Goal: Information Seeking & Learning: Check status

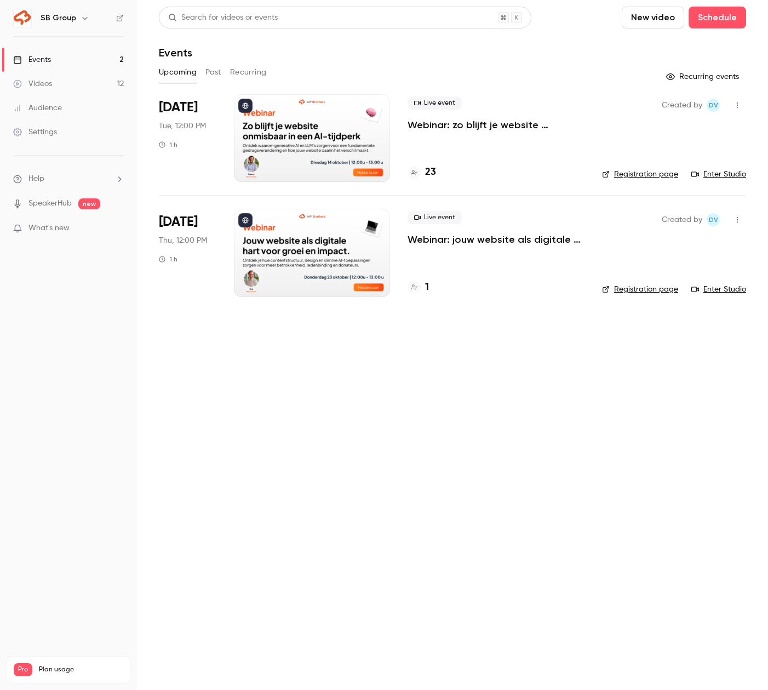
click at [97, 93] on link "Videos 12" at bounding box center [68, 84] width 137 height 24
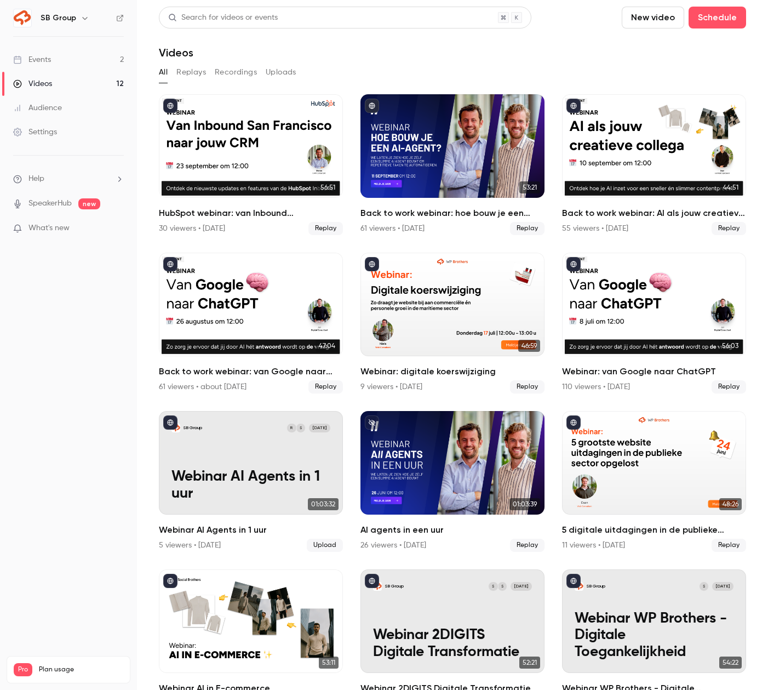
click at [104, 61] on link "Events 2" at bounding box center [68, 60] width 137 height 24
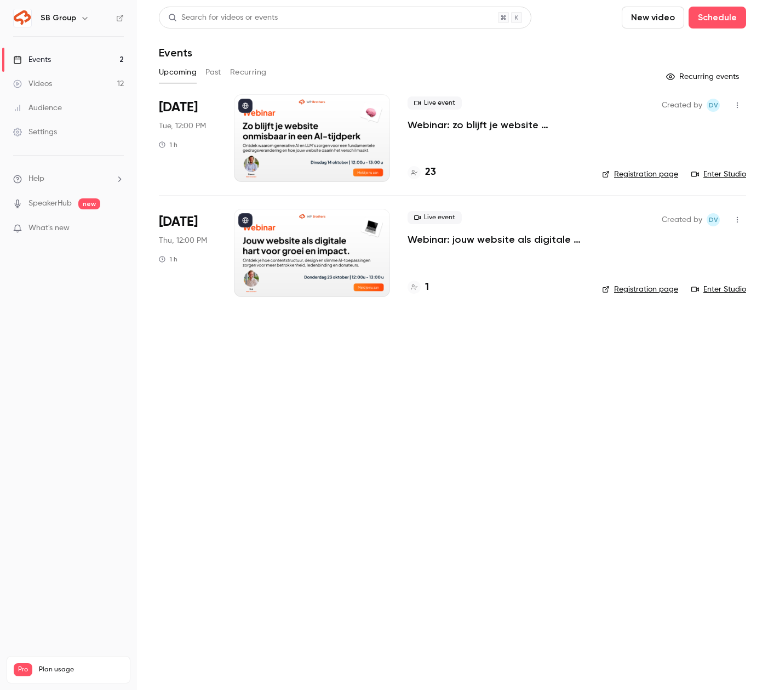
click at [88, 88] on link "Videos 12" at bounding box center [68, 84] width 137 height 24
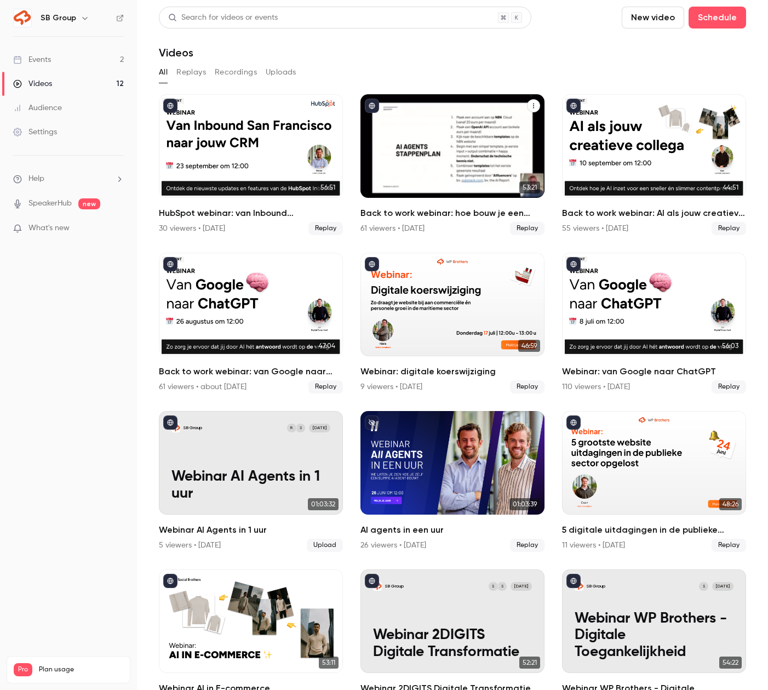
click at [420, 133] on div "Back to work webinar: hoe bouw je een eigen AI agent?" at bounding box center [452, 146] width 184 height 104
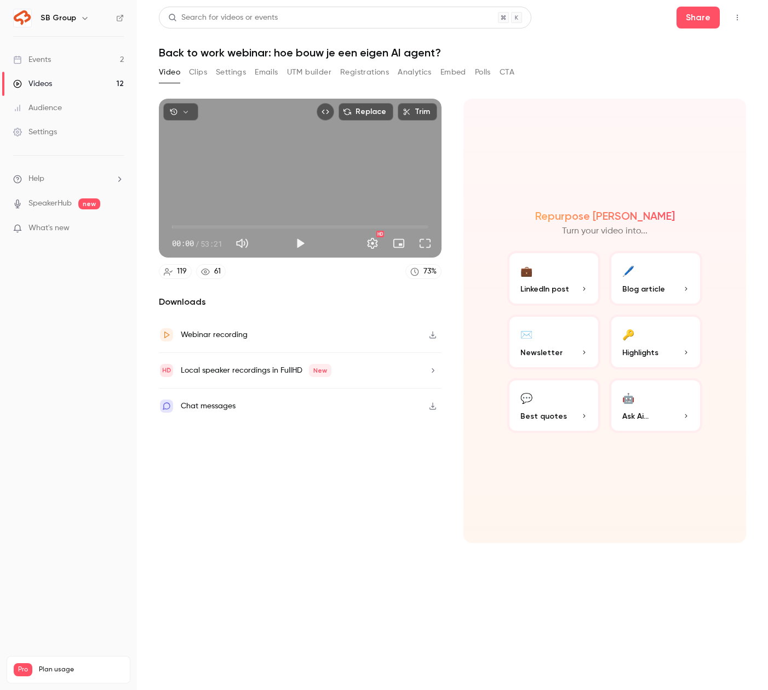
click at [365, 71] on button "Registrations" at bounding box center [364, 73] width 49 height 18
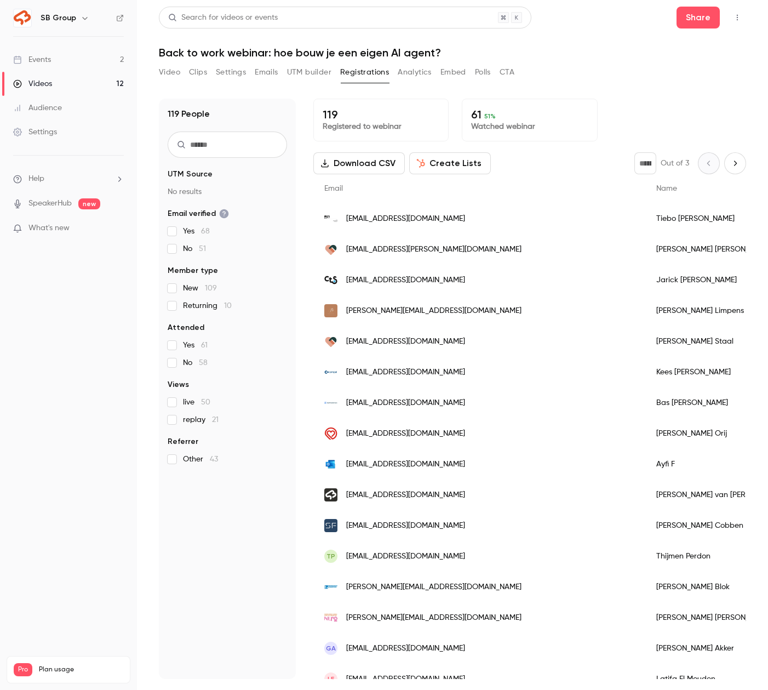
click at [191, 147] on input "text" at bounding box center [227, 144] width 119 height 26
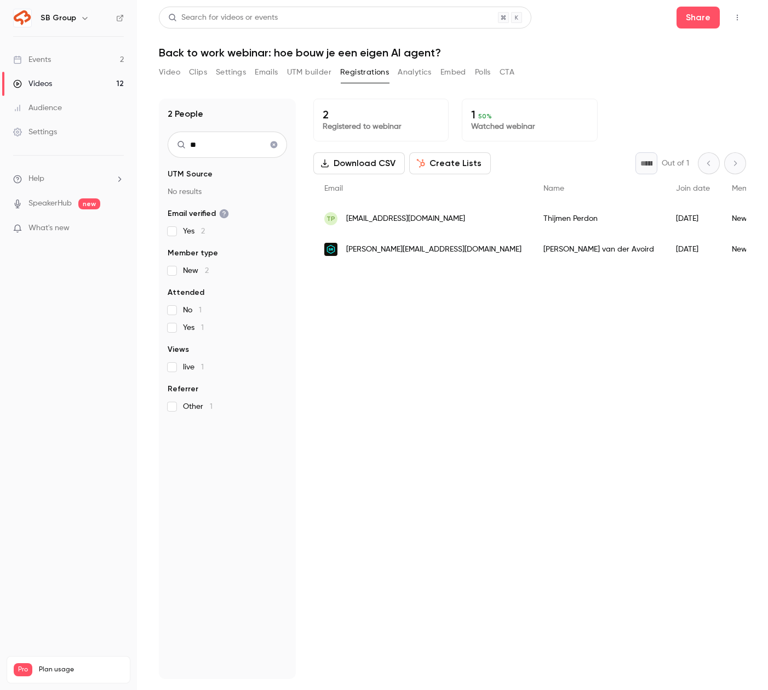
type input "*"
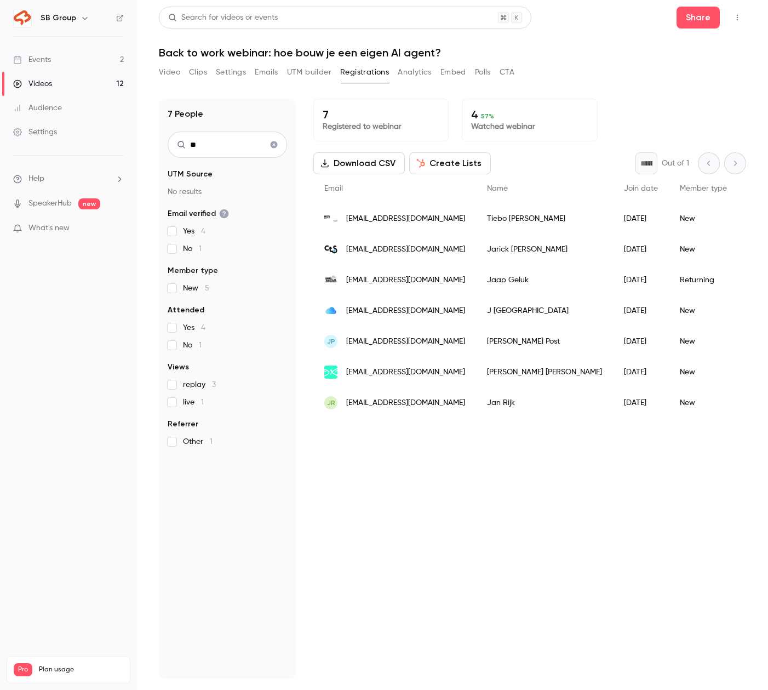
type input "*"
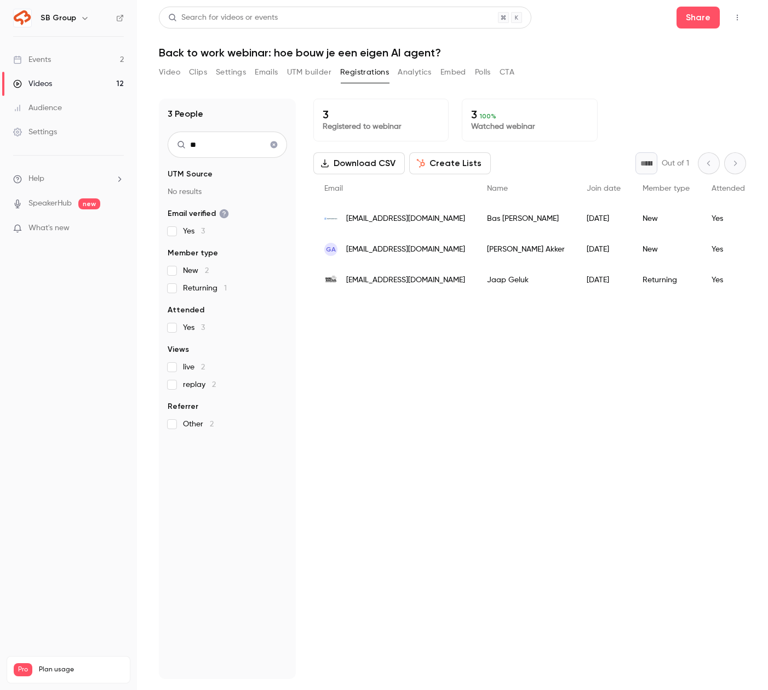
type input "*"
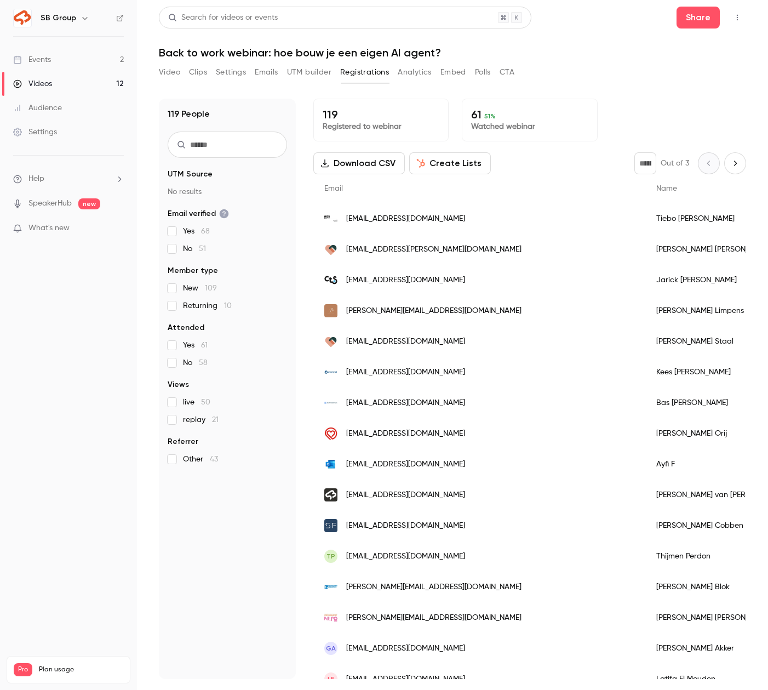
click at [71, 56] on link "Events 2" at bounding box center [68, 60] width 137 height 24
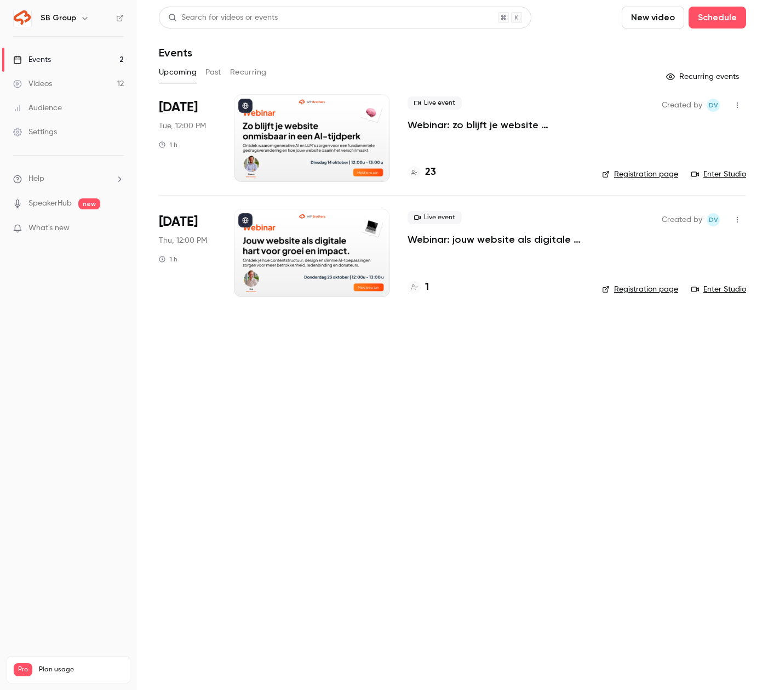
click at [208, 71] on button "Past" at bounding box center [213, 73] width 16 height 18
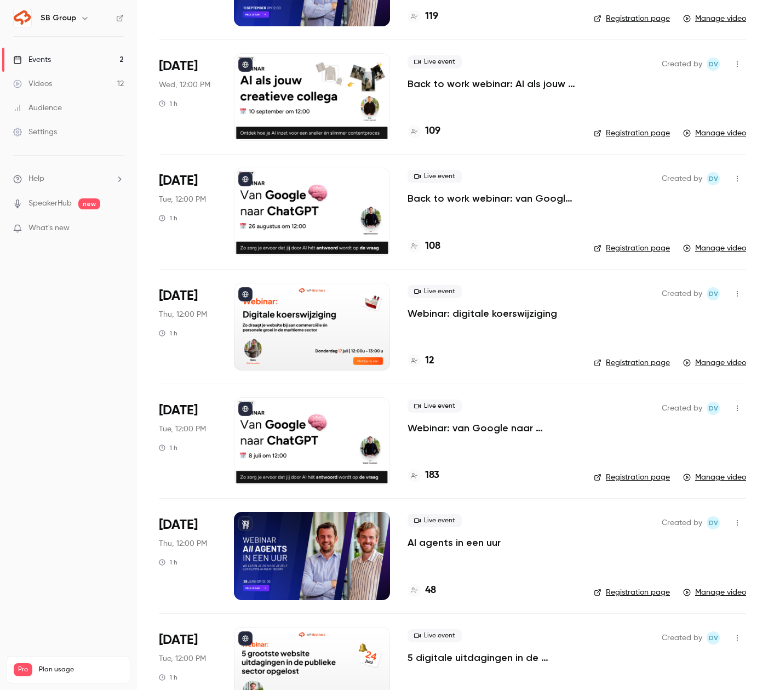
scroll to position [404, 0]
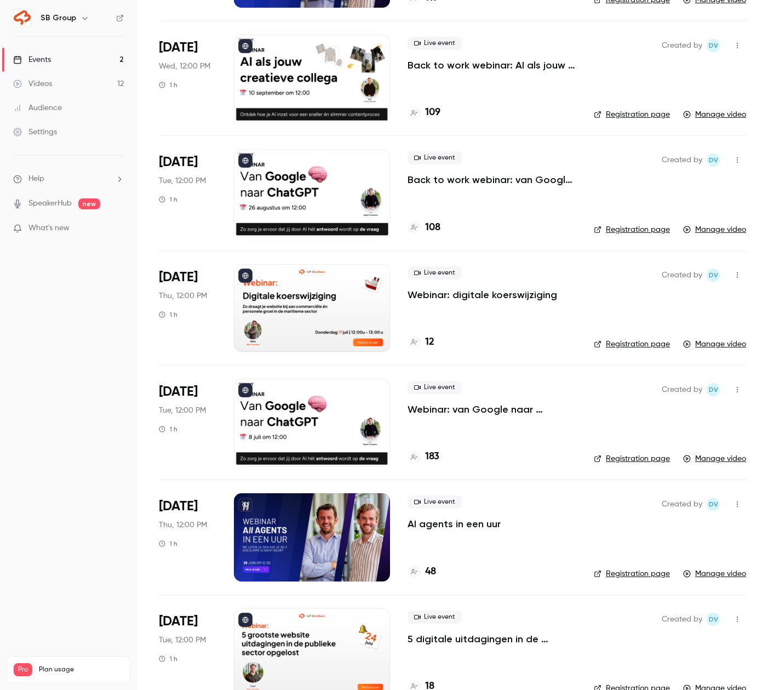
click at [450, 409] on p "Webinar: van Google naar ChatGPT" at bounding box center [492, 409] width 169 height 13
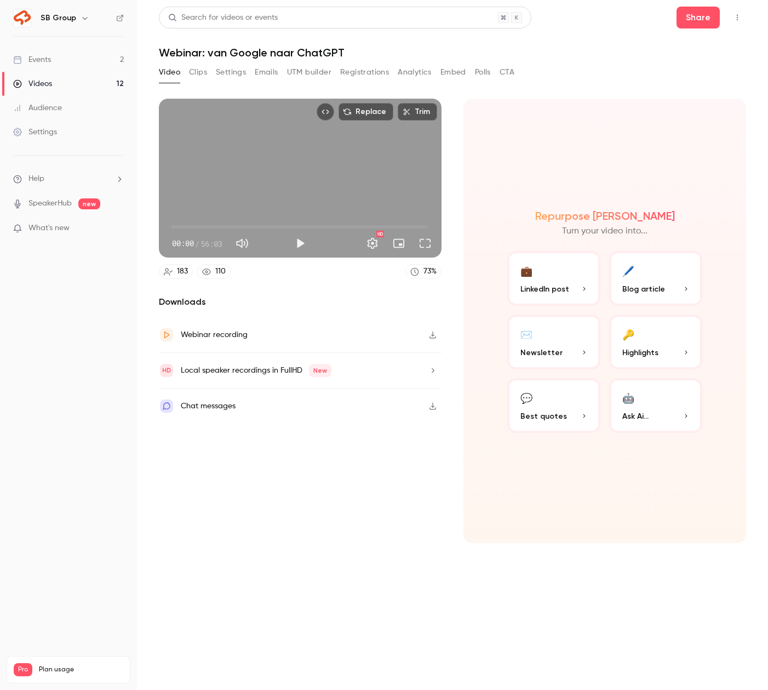
click at [374, 67] on button "Registrations" at bounding box center [364, 73] width 49 height 18
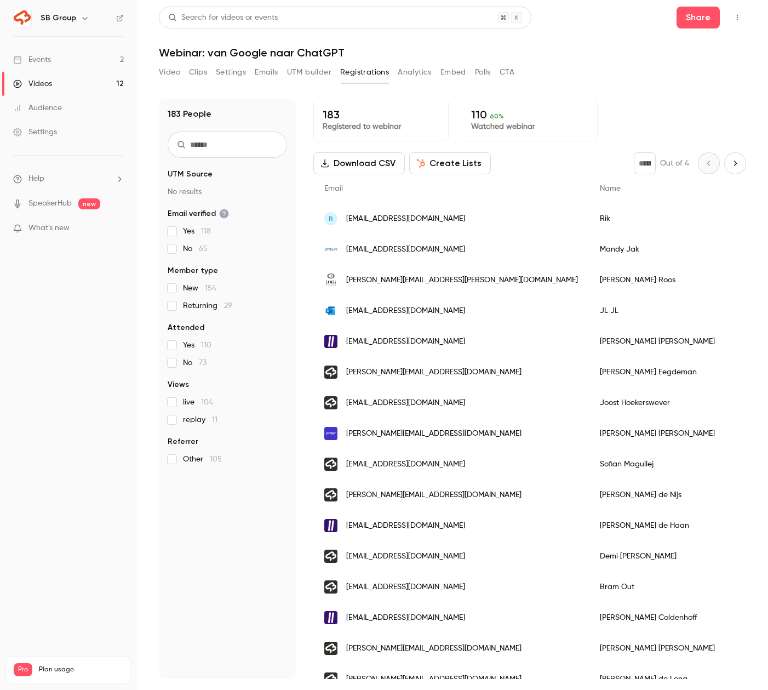
click at [222, 148] on input "text" at bounding box center [227, 144] width 119 height 26
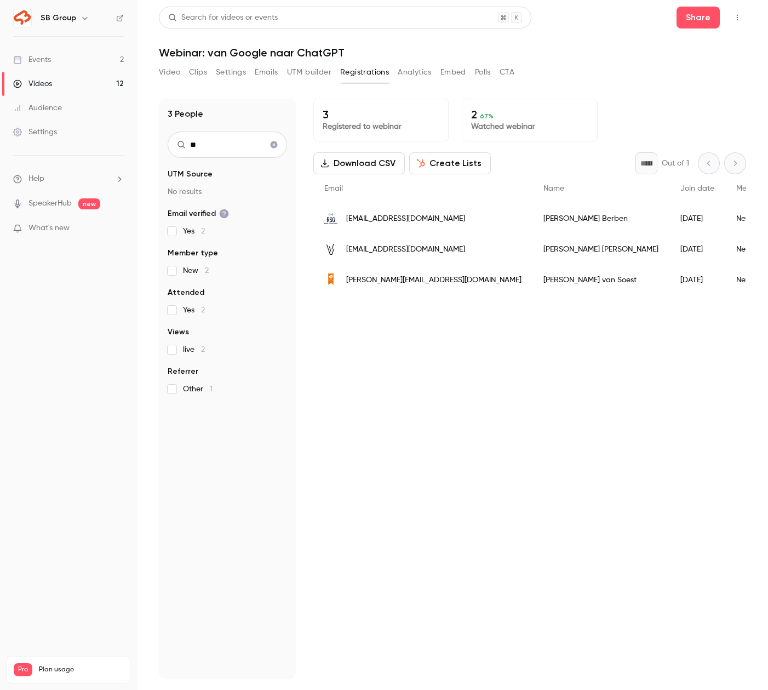
type input "*"
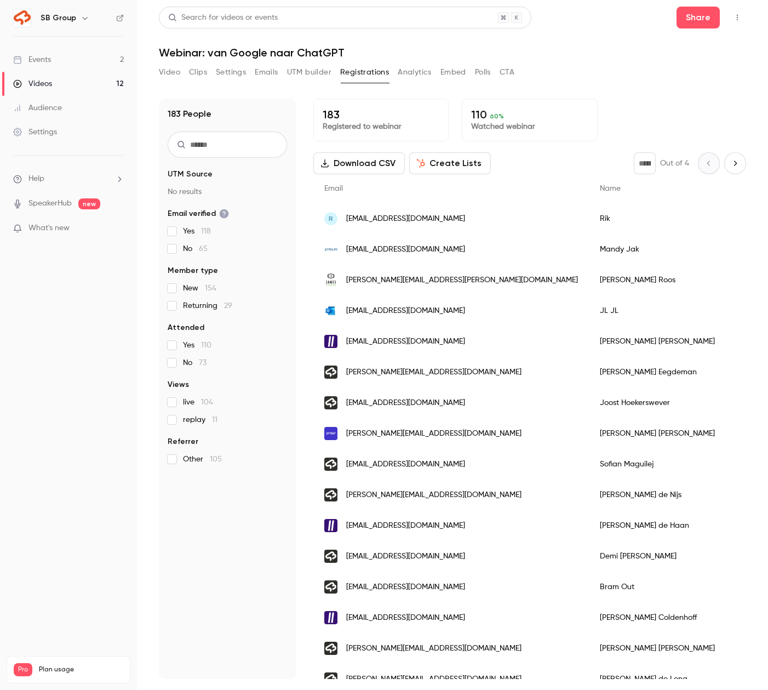
click at [95, 60] on link "Events 2" at bounding box center [68, 60] width 137 height 24
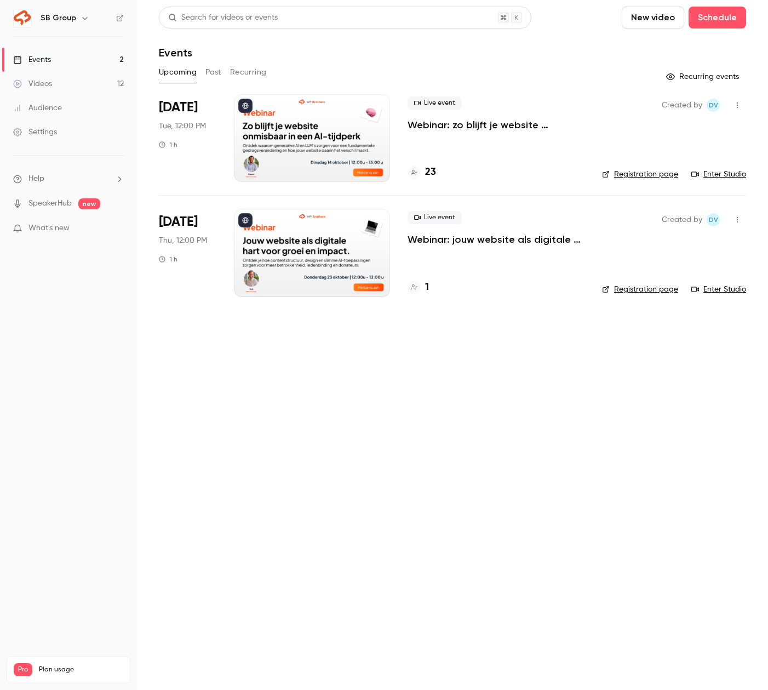
click at [216, 71] on button "Past" at bounding box center [213, 73] width 16 height 18
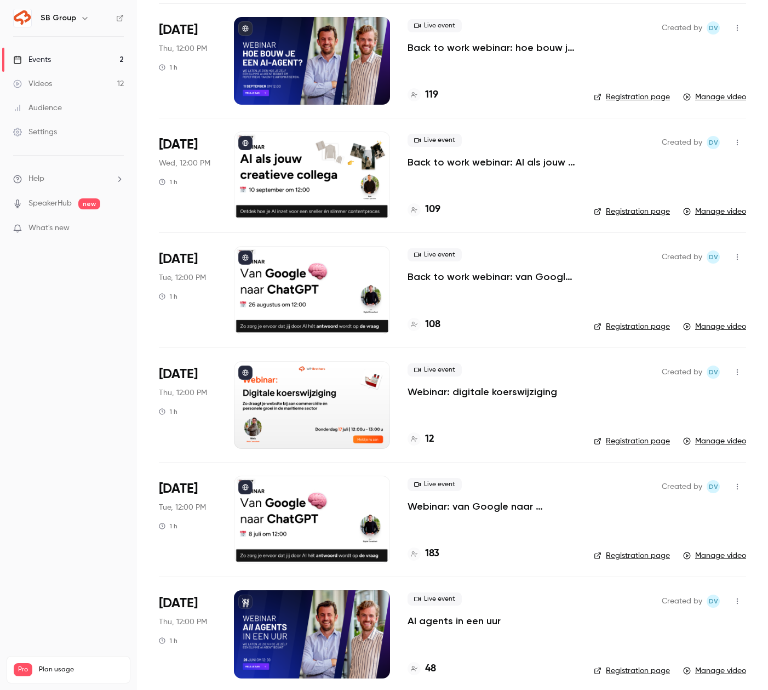
scroll to position [329, 0]
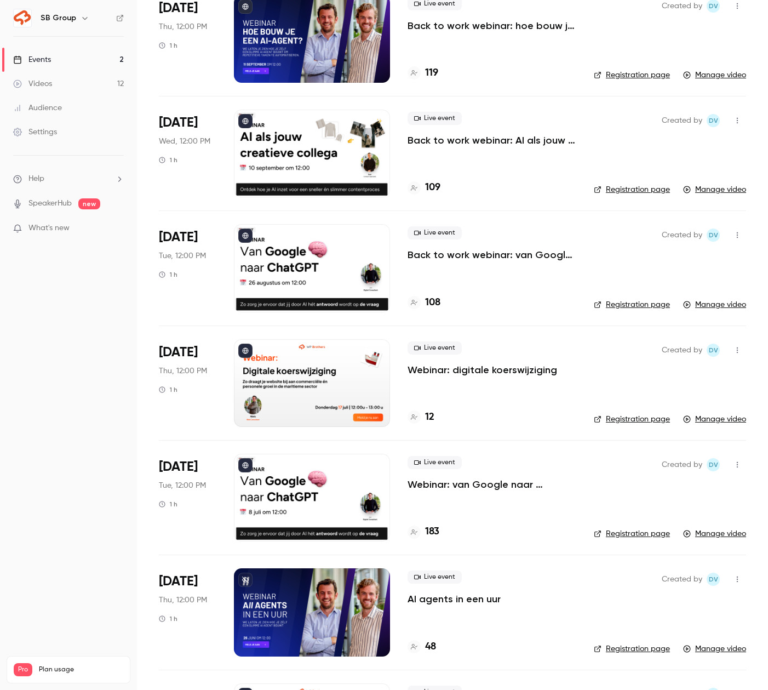
click at [442, 370] on p "Webinar: digitale koerswijziging" at bounding box center [483, 369] width 150 height 13
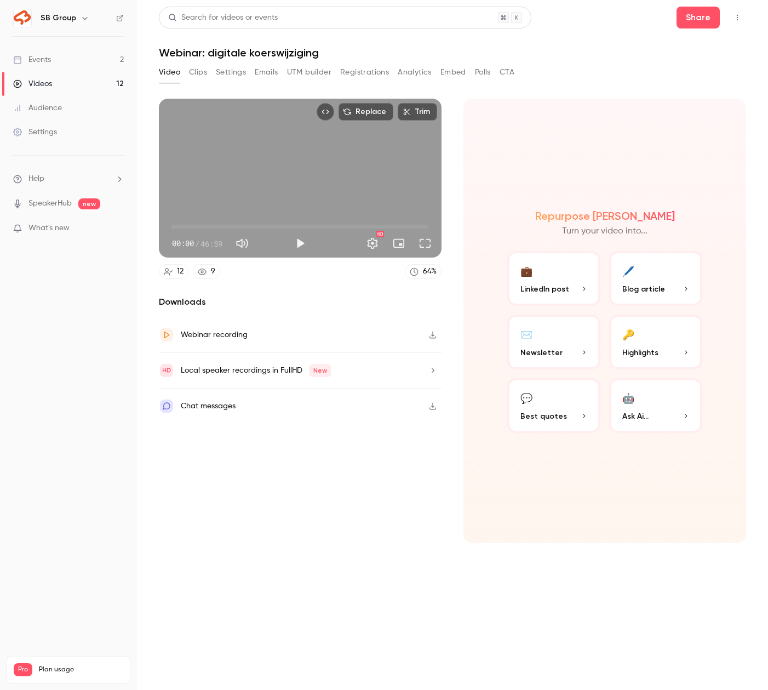
click at [233, 73] on button "Settings" at bounding box center [231, 73] width 30 height 18
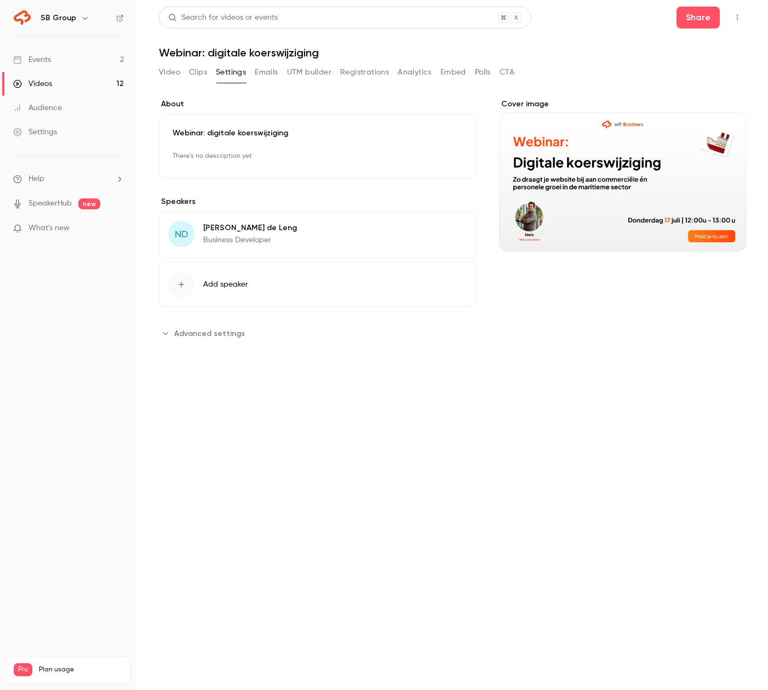
click at [273, 74] on button "Emails" at bounding box center [266, 73] width 23 height 18
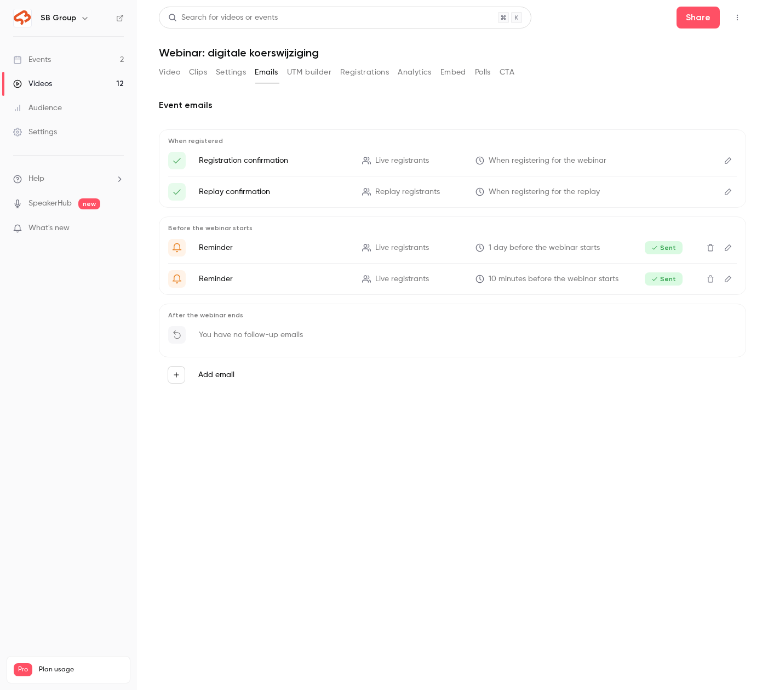
click at [358, 74] on button "Registrations" at bounding box center [364, 73] width 49 height 18
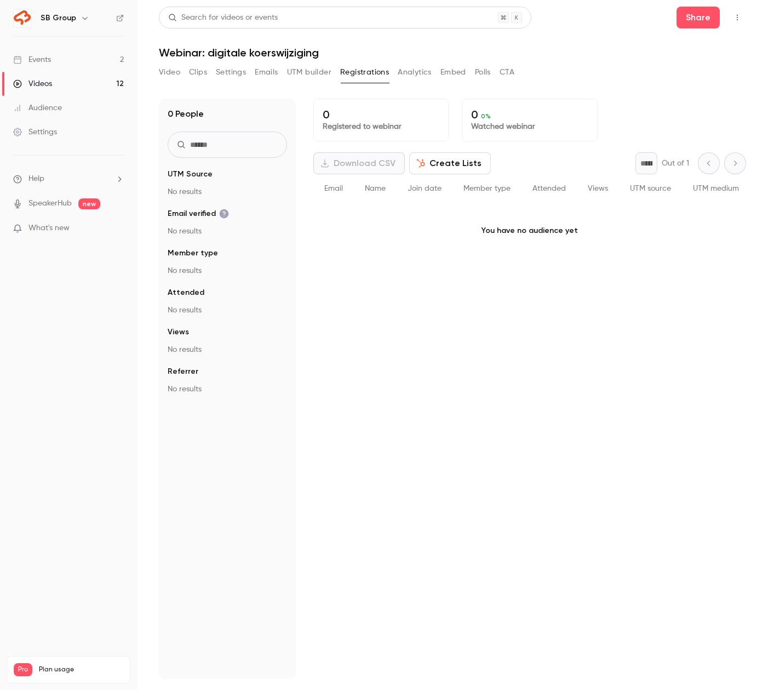
click at [224, 146] on input "text" at bounding box center [227, 144] width 119 height 26
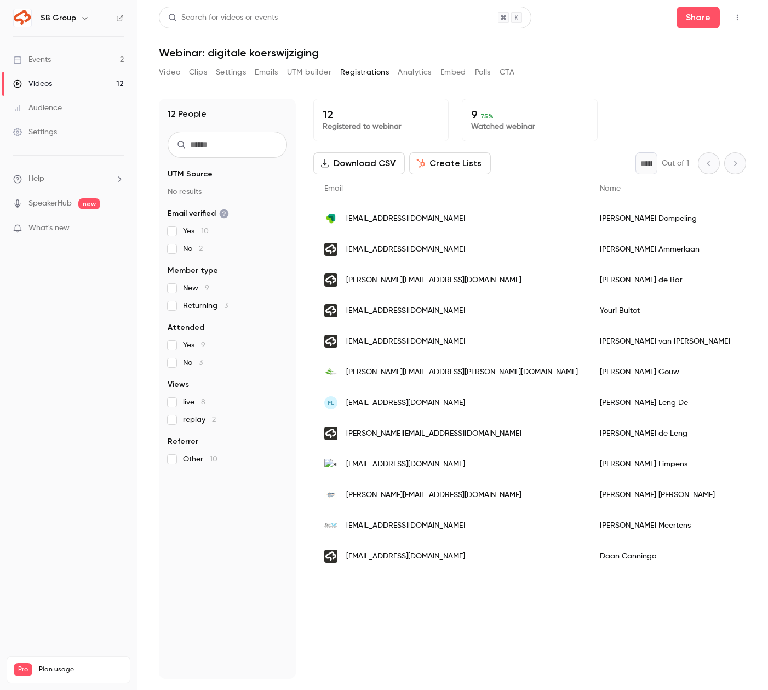
click at [224, 146] on input "text" at bounding box center [227, 144] width 119 height 26
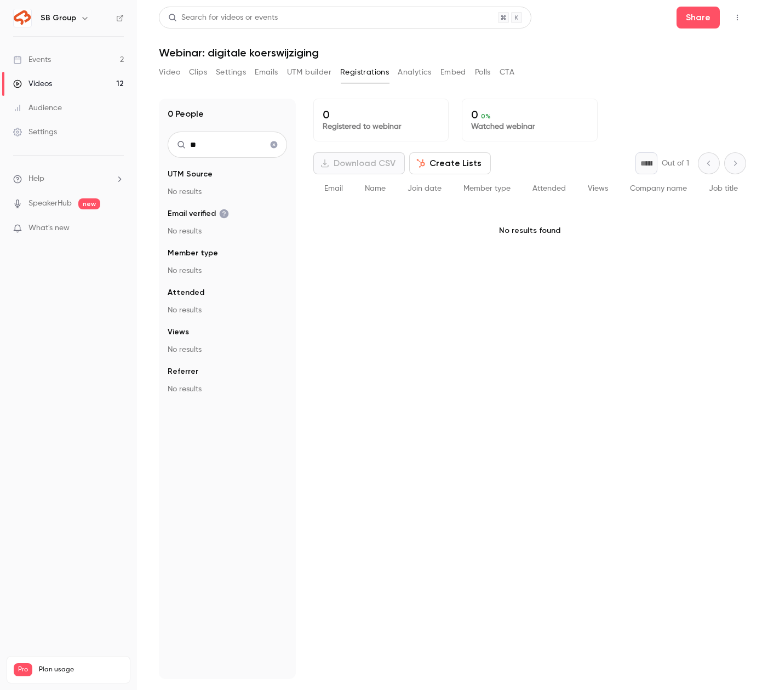
type input "*"
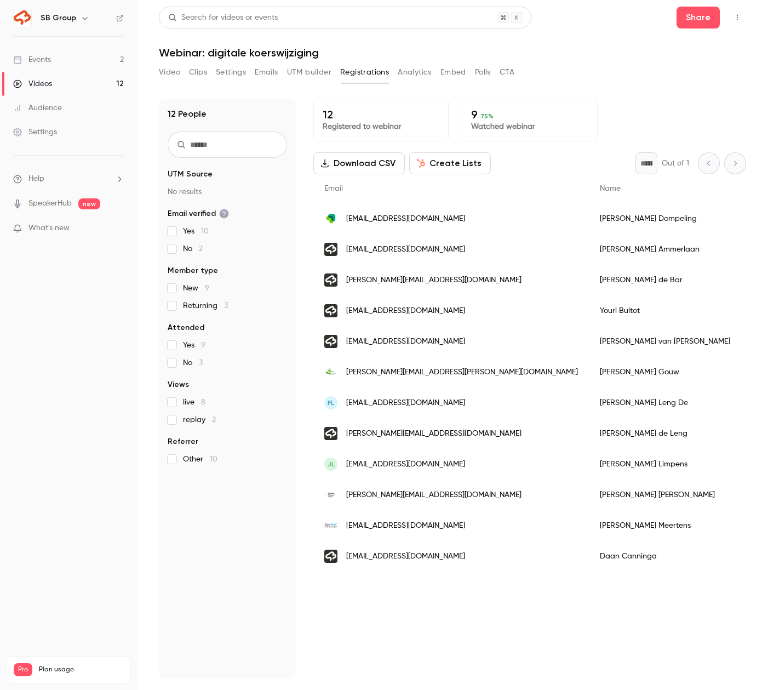
click at [122, 53] on link "Events 2" at bounding box center [68, 60] width 137 height 24
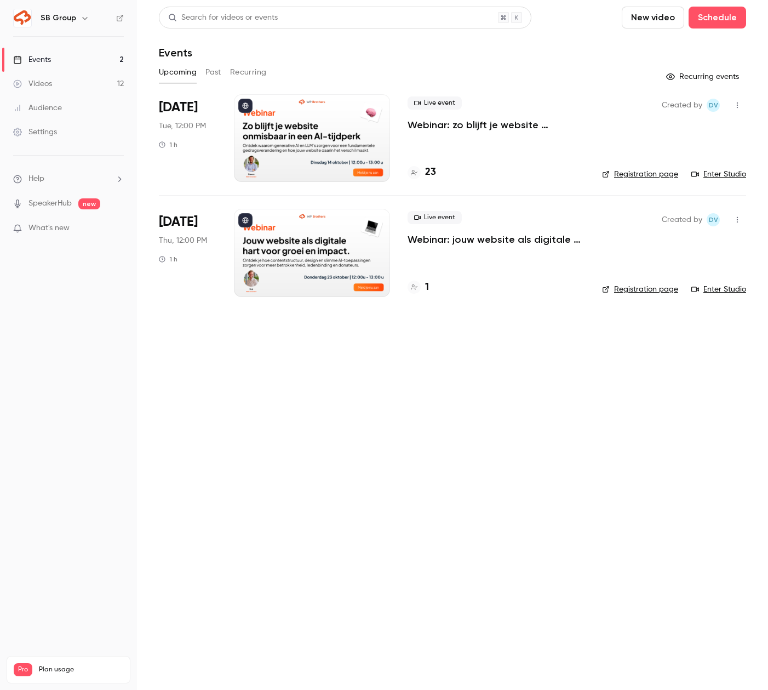
click at [108, 56] on link "Events 2" at bounding box center [68, 60] width 137 height 24
click at [214, 78] on button "Past" at bounding box center [213, 73] width 16 height 18
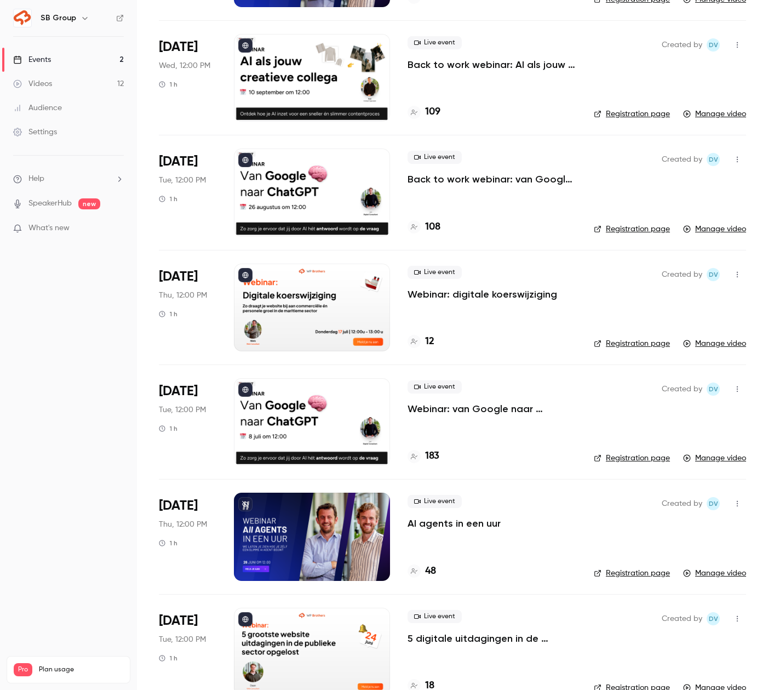
scroll to position [460, 0]
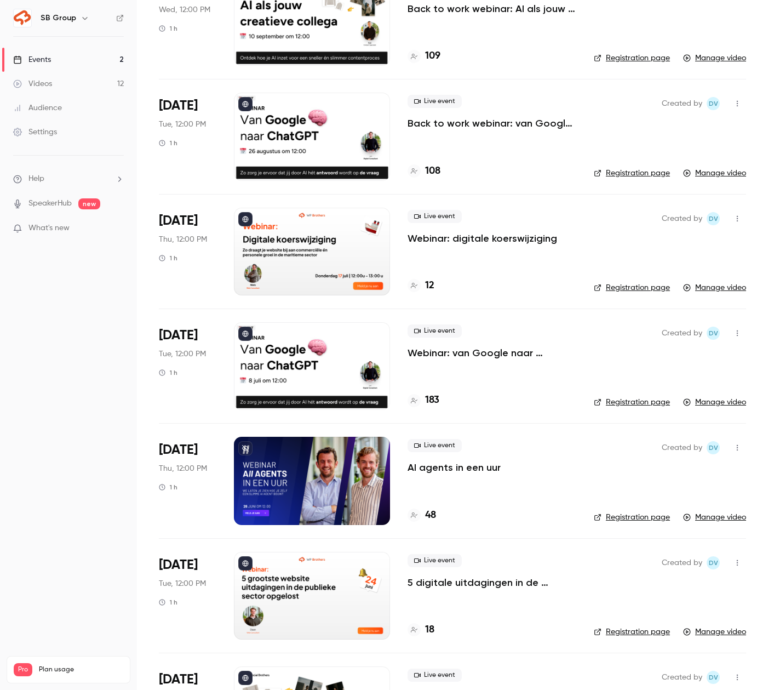
click at [460, 467] on p "AI agents in een uur" at bounding box center [454, 467] width 93 height 13
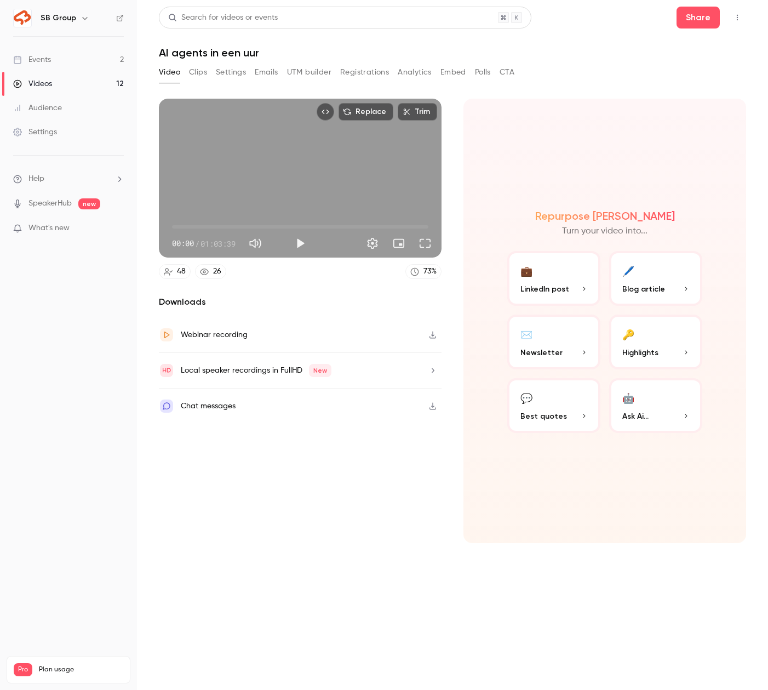
click at [351, 75] on button "Registrations" at bounding box center [364, 73] width 49 height 18
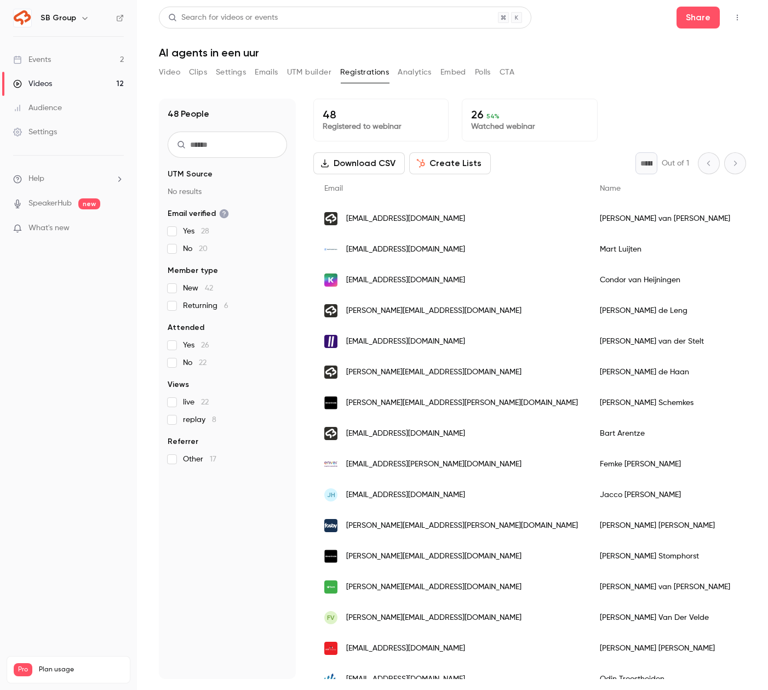
click at [233, 138] on input "text" at bounding box center [227, 144] width 119 height 26
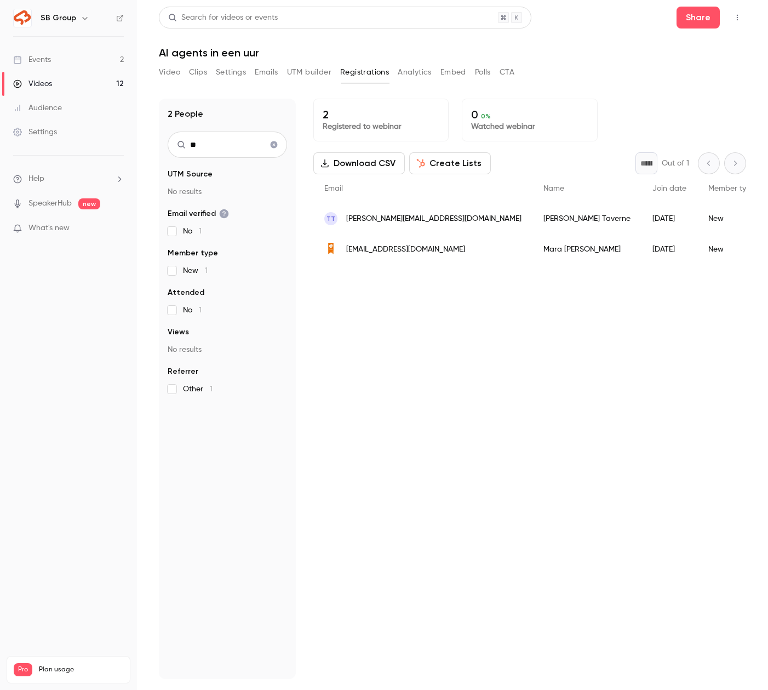
type input "*"
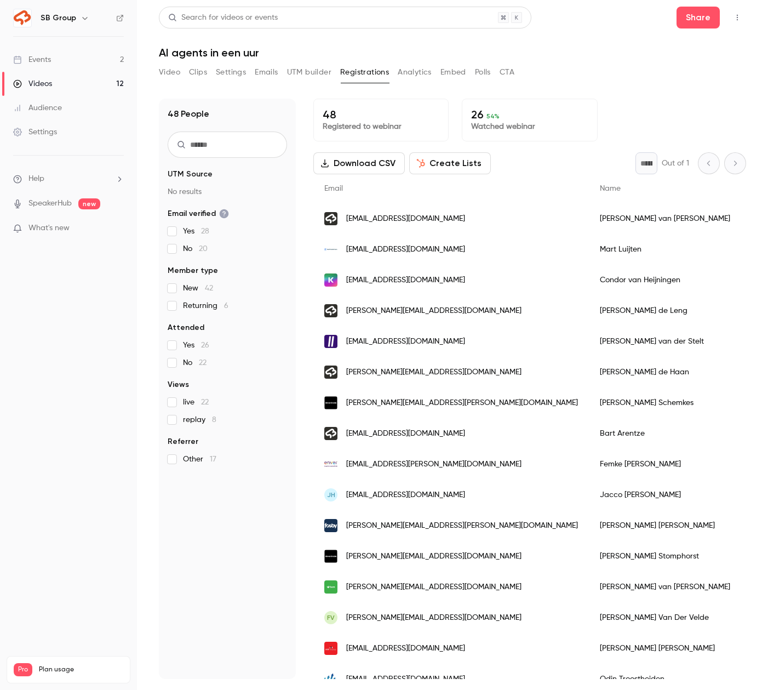
click at [91, 63] on link "Events 2" at bounding box center [68, 60] width 137 height 24
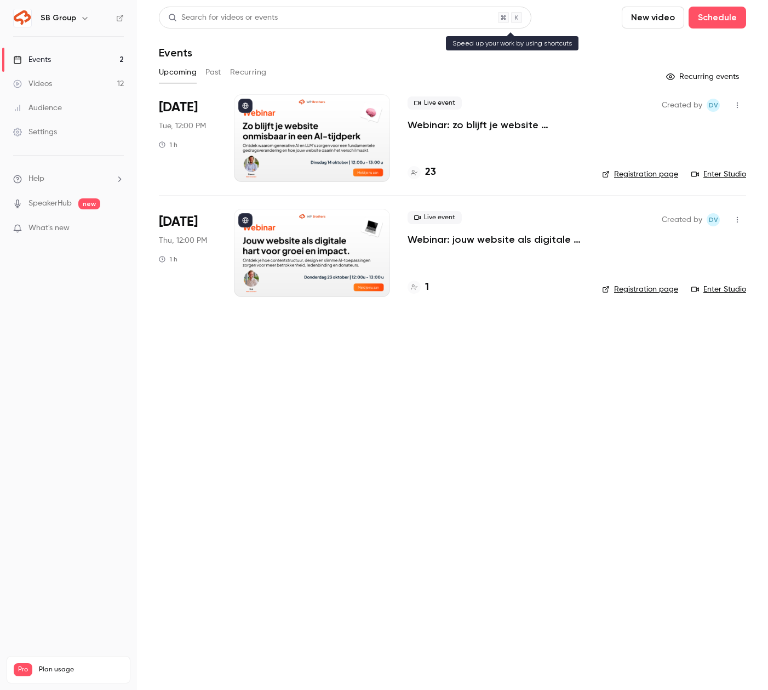
click at [202, 22] on div "Search for videos or events" at bounding box center [223, 18] width 110 height 12
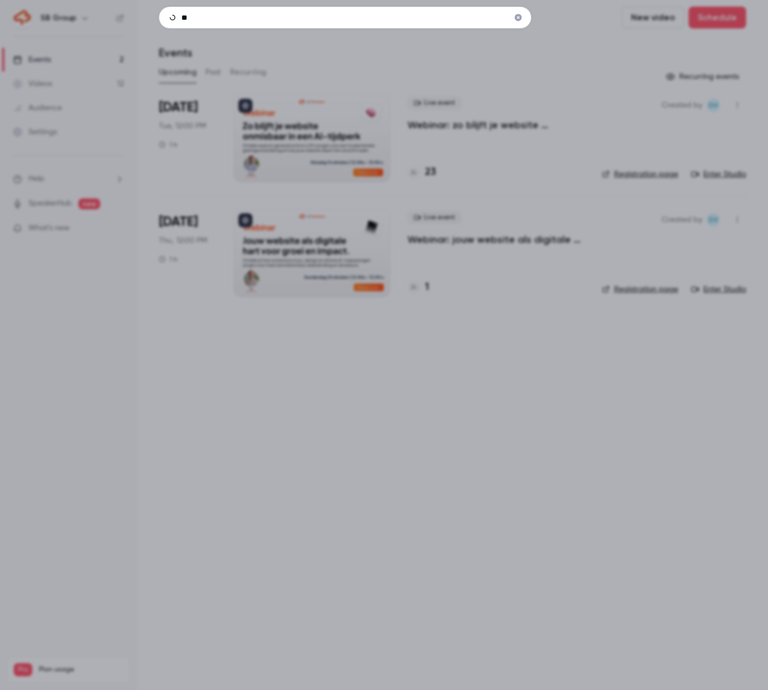
type input "*"
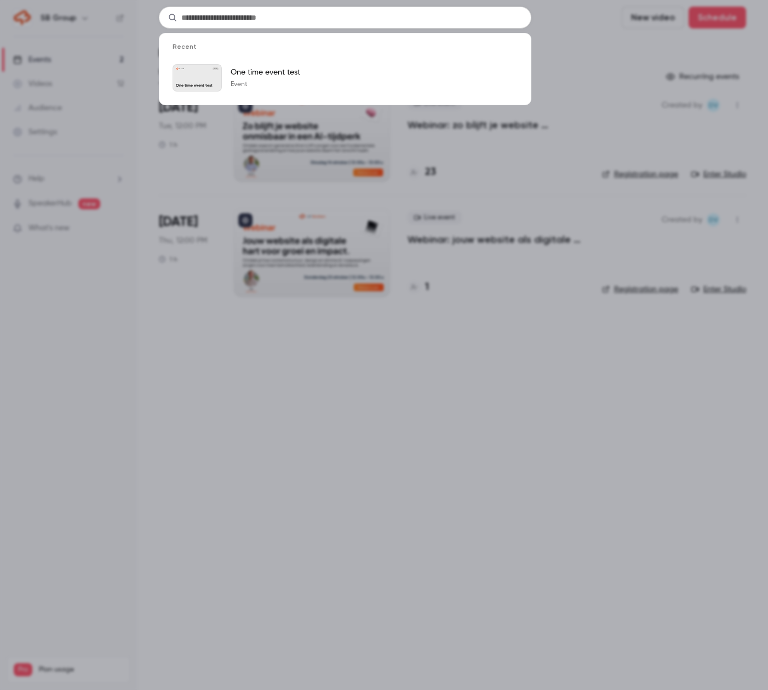
click at [79, 322] on div "Recent SB Group [DATE] One time event test One time event test Event" at bounding box center [384, 345] width 768 height 690
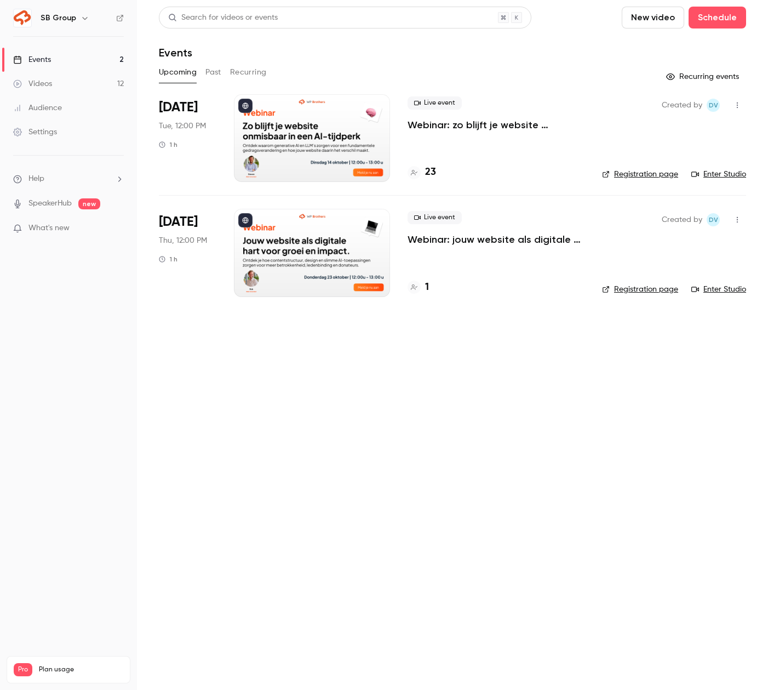
click at [49, 113] on link "Audience" at bounding box center [68, 108] width 137 height 24
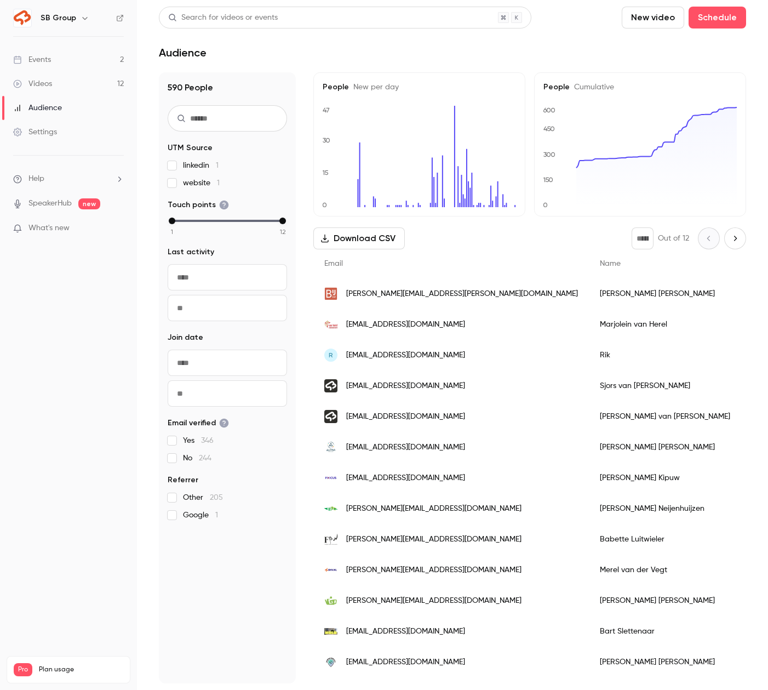
click at [225, 123] on input "text" at bounding box center [227, 118] width 119 height 26
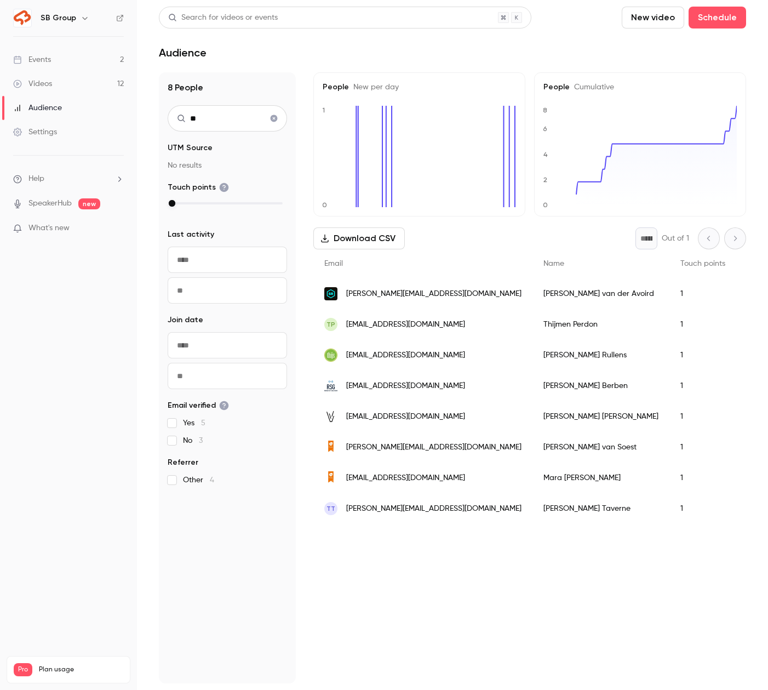
type input "*"
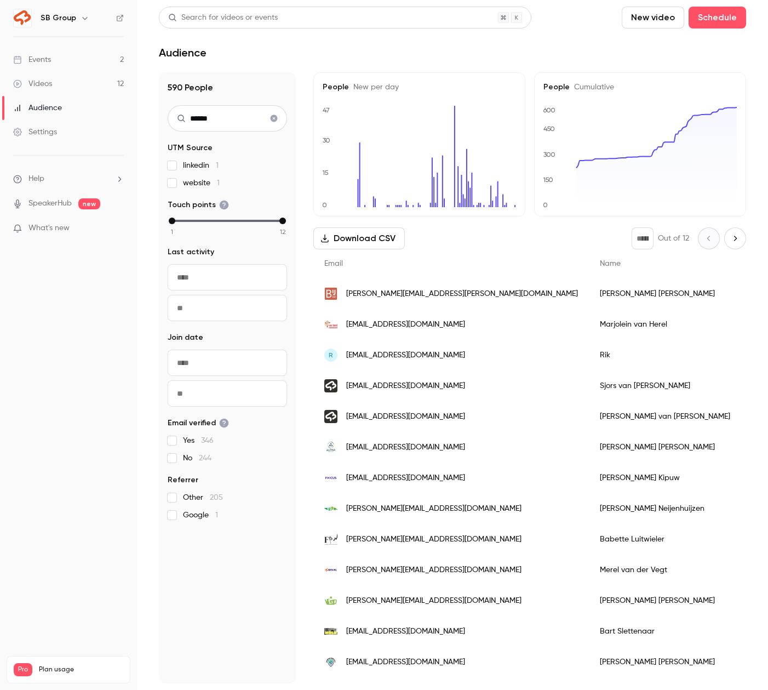
type input "******"
